Goal: Communication & Community: Answer question/provide support

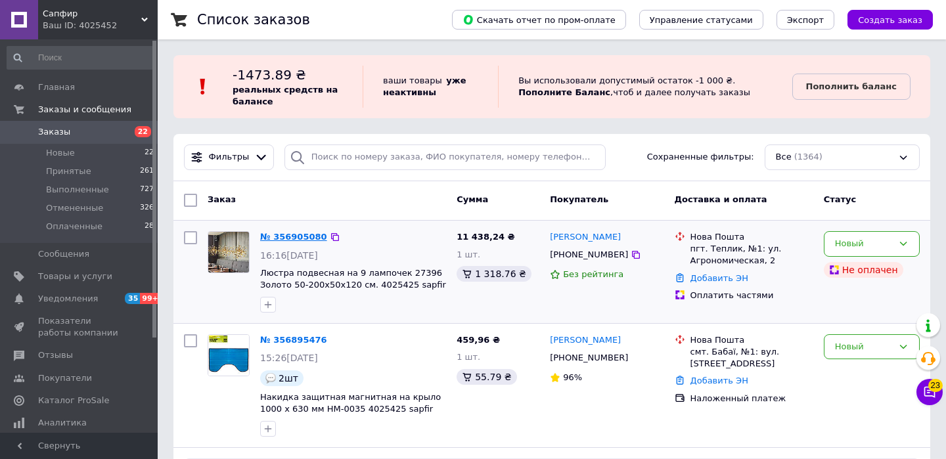
click at [289, 232] on link "№ 356905080" at bounding box center [293, 237] width 67 height 10
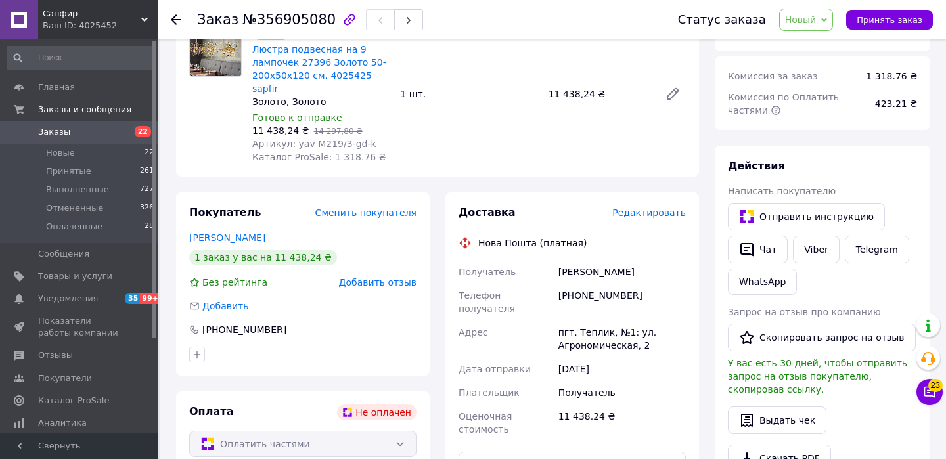
scroll to position [111, 0]
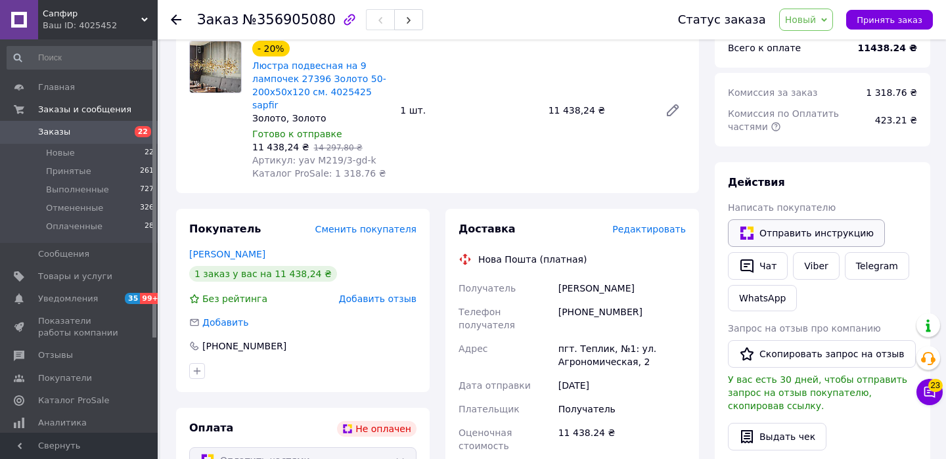
click at [788, 231] on button "Отправить инструкцию" at bounding box center [806, 233] width 157 height 28
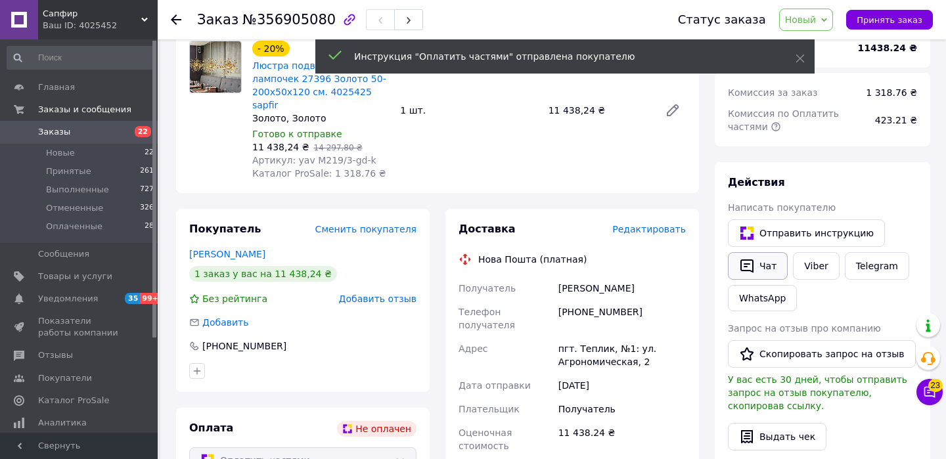
click at [757, 270] on button "Чат" at bounding box center [758, 266] width 60 height 28
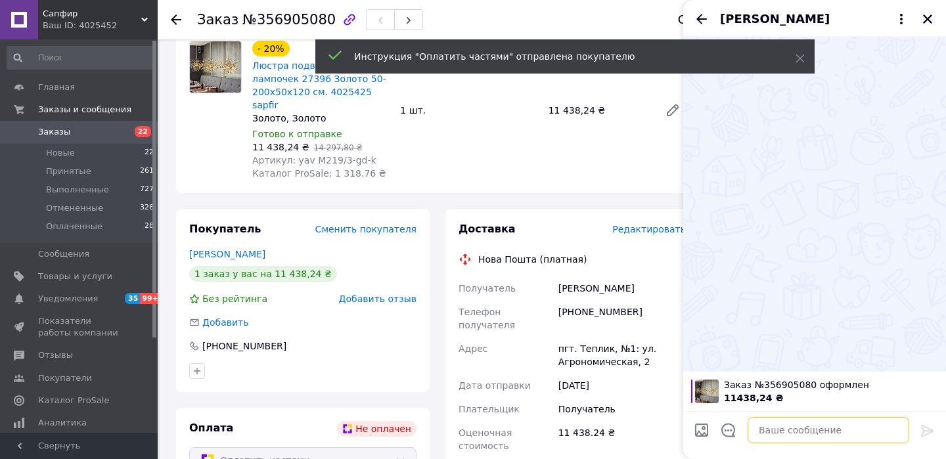
click at [768, 428] on textarea at bounding box center [828, 430] width 162 height 26
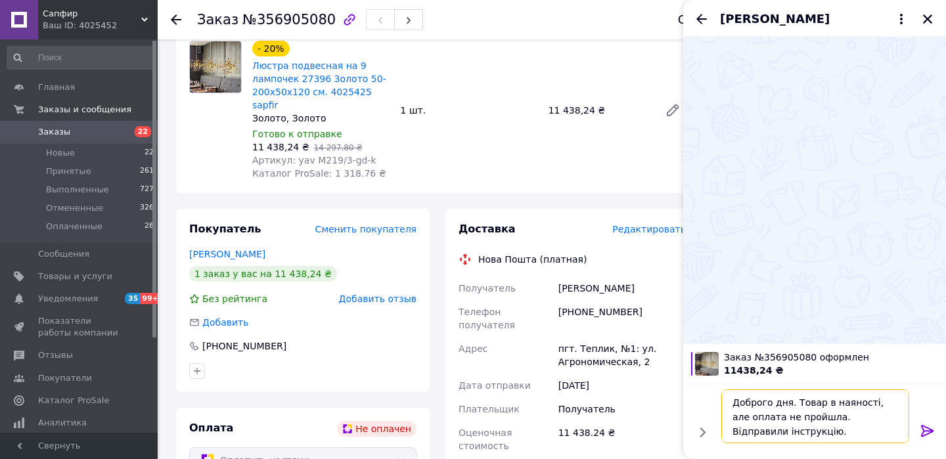
type textarea "Доброго дня. Товар в наяності, але оплата не пройшла. Відправили інструкцію."
click at [930, 433] on icon at bounding box center [927, 431] width 12 height 12
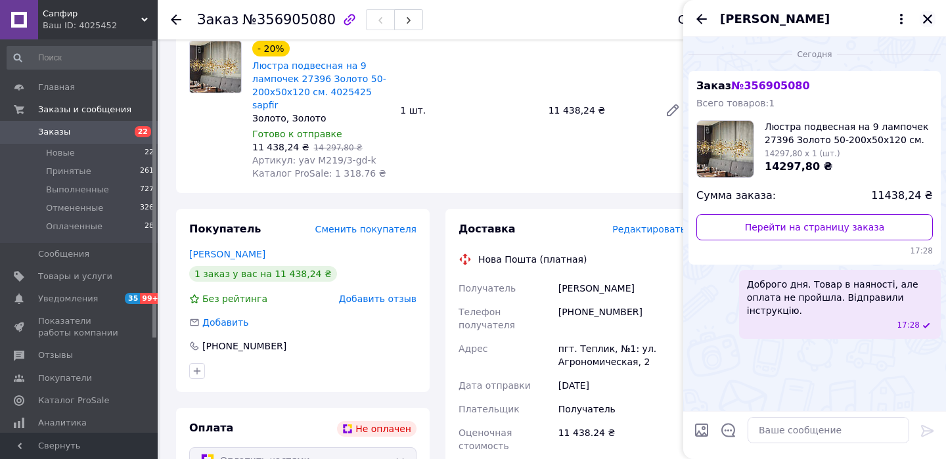
click at [927, 20] on icon "Закрыть" at bounding box center [927, 18] width 9 height 9
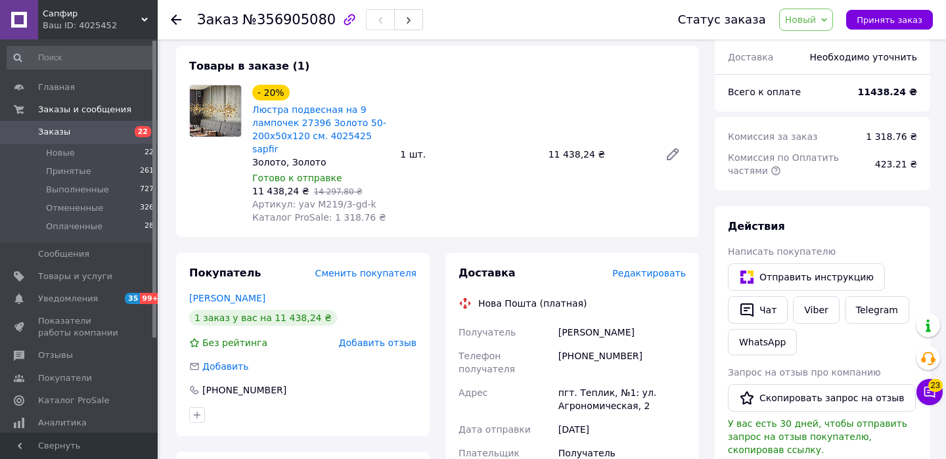
scroll to position [70, 0]
